Goal: Information Seeking & Learning: Learn about a topic

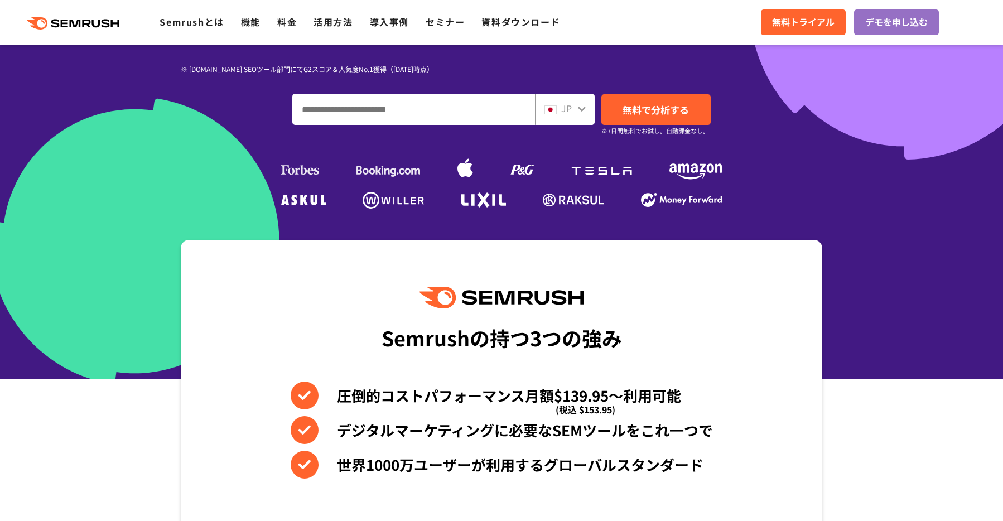
scroll to position [257, 0]
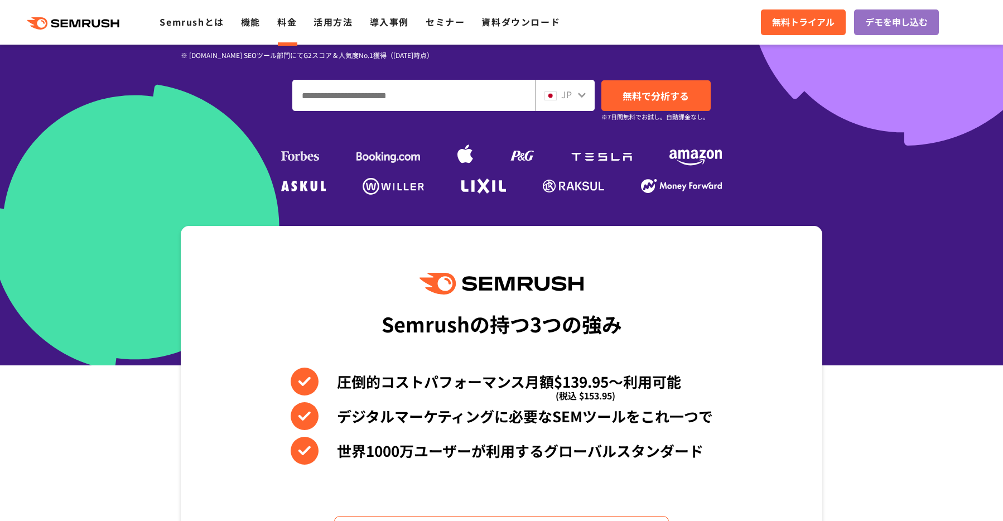
click at [285, 23] on link "料金" at bounding box center [287, 21] width 20 height 13
drag, startPoint x: 994, startPoint y: 64, endPoint x: 1003, endPoint y: 62, distance: 9.6
click at [1000, 62] on div at bounding box center [501, 54] width 1003 height 622
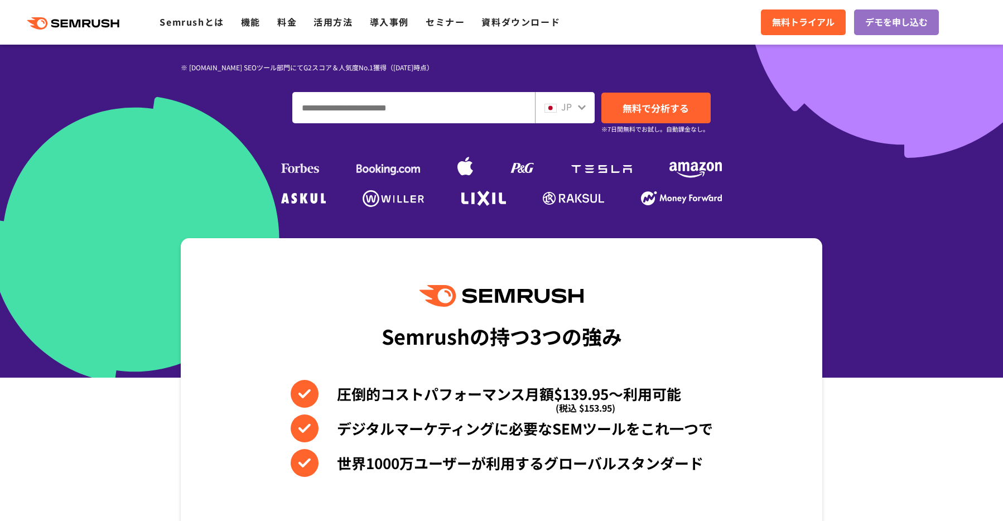
scroll to position [249, 0]
